Goal: Navigation & Orientation: Find specific page/section

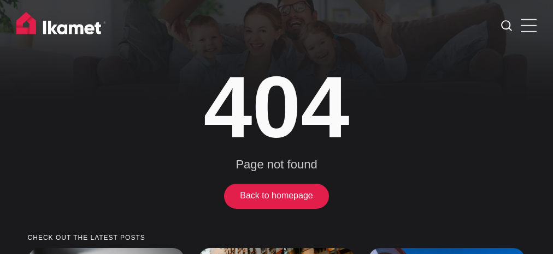
click at [276, 127] on h1 "404" at bounding box center [276, 106] width 186 height 87
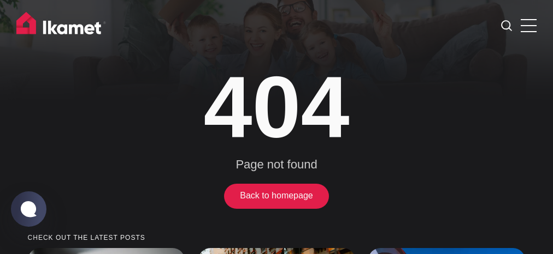
click at [276, 127] on h1 "404" at bounding box center [276, 106] width 186 height 87
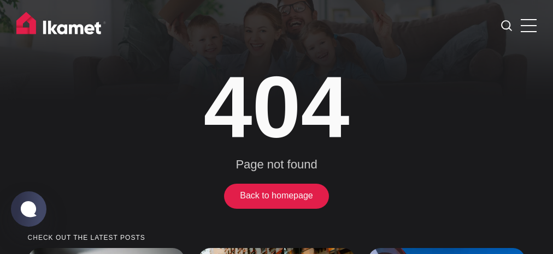
click at [276, 127] on h1 "404" at bounding box center [276, 106] width 186 height 87
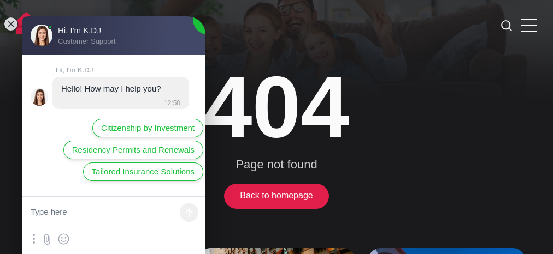
click at [276, 127] on h1 "404" at bounding box center [276, 106] width 186 height 87
